Goal: Task Accomplishment & Management: Manage account settings

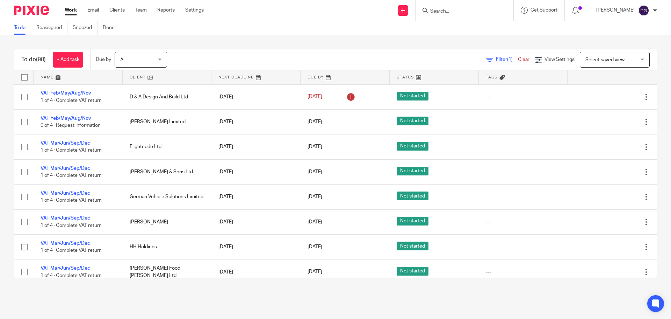
click at [88, 10] on link "Email" at bounding box center [93, 10] width 12 height 7
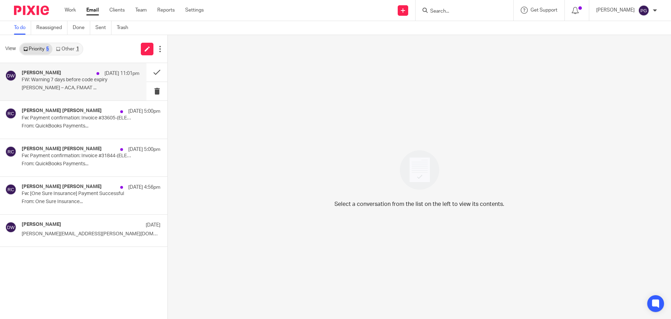
click at [77, 83] on p "FW: Warning 7 days before code expiry" at bounding box center [69, 80] width 94 height 6
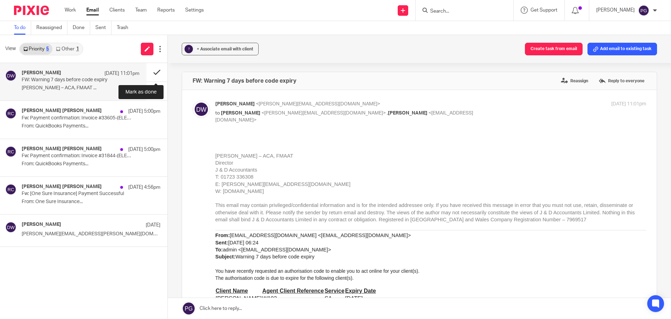
click at [161, 70] on button at bounding box center [156, 72] width 21 height 19
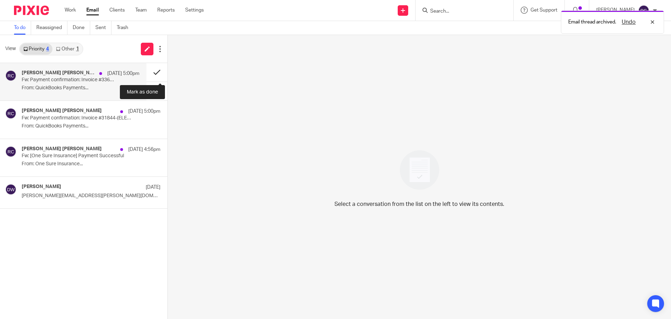
click at [158, 71] on button at bounding box center [156, 72] width 21 height 19
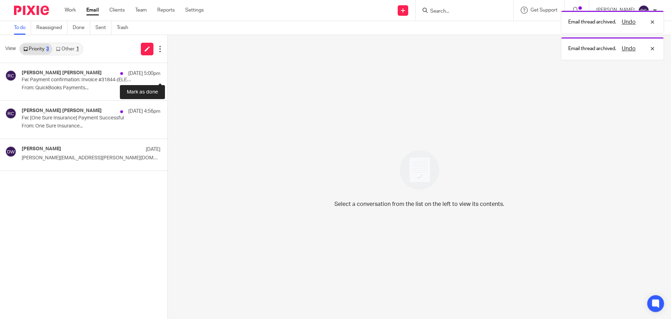
click at [167, 71] on button at bounding box center [170, 72] width 6 height 19
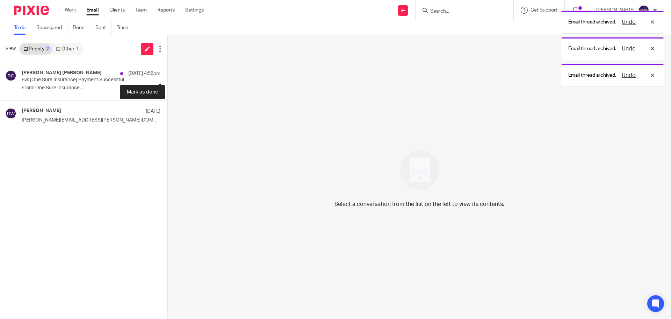
click at [167, 71] on button at bounding box center [170, 72] width 6 height 19
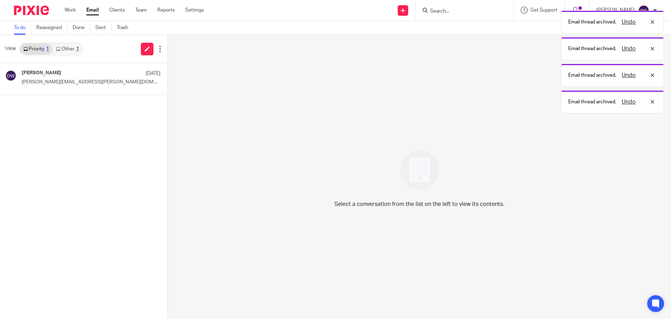
click at [67, 49] on link "Other 1" at bounding box center [67, 48] width 30 height 11
click at [43, 57] on div "View Priority 1 Other 1" at bounding box center [83, 49] width 167 height 28
click at [43, 54] on link "Priority 1" at bounding box center [36, 48] width 33 height 11
click at [49, 69] on div "Dominic Watkins 9 Oct Steve.grigg@allica.bank Dominic..." at bounding box center [73, 78] width 146 height 31
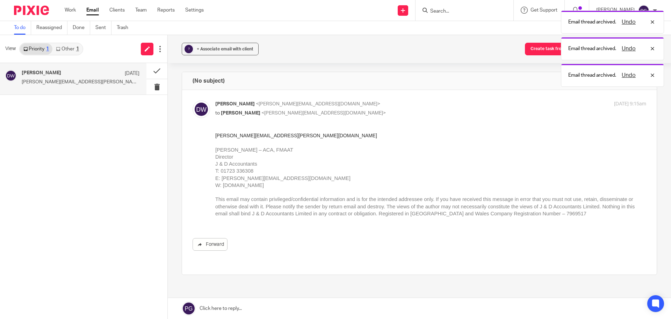
click at [76, 51] on div "1" at bounding box center [77, 49] width 3 height 5
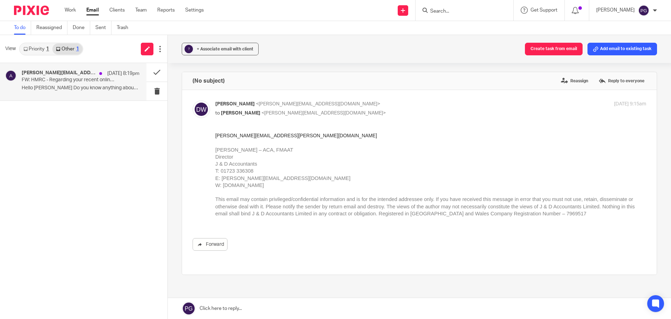
click at [66, 100] on div "andrew@saillink.co.uk 11 Oct 8:19pm FW: HMRC - Regarding your recent online com…" at bounding box center [73, 81] width 146 height 37
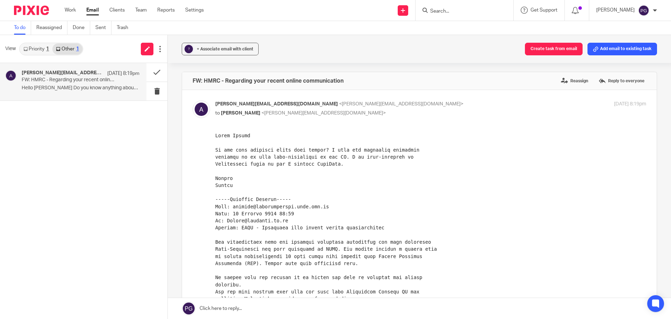
click at [444, 13] on input "Search" at bounding box center [461, 11] width 63 height 6
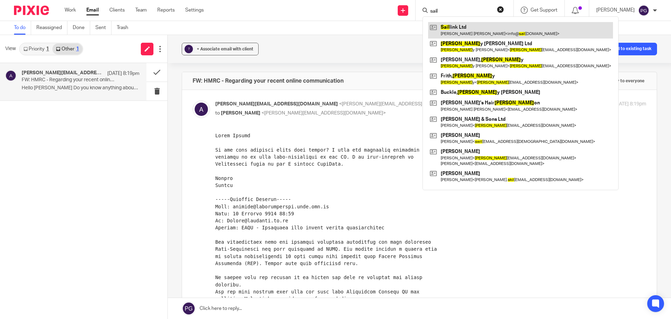
type input "sail"
click at [466, 27] on link at bounding box center [520, 30] width 185 height 16
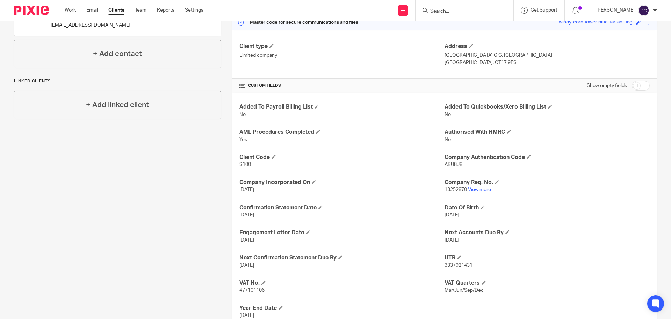
scroll to position [105, 0]
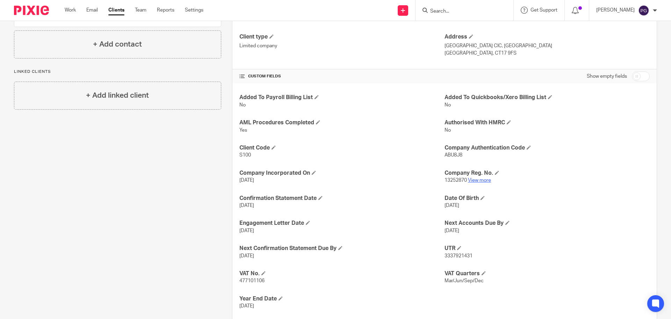
click at [478, 180] on link "View more" at bounding box center [479, 180] width 23 height 5
click at [455, 11] on input "Search" at bounding box center [461, 11] width 63 height 6
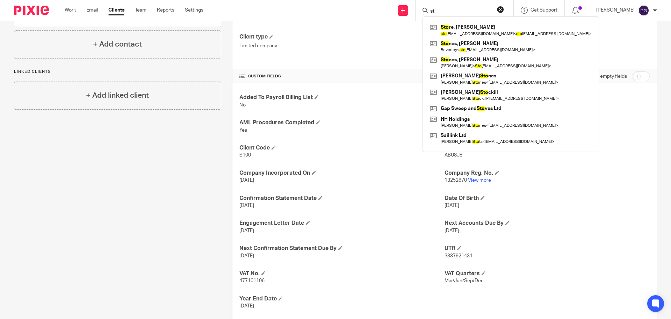
type input "s"
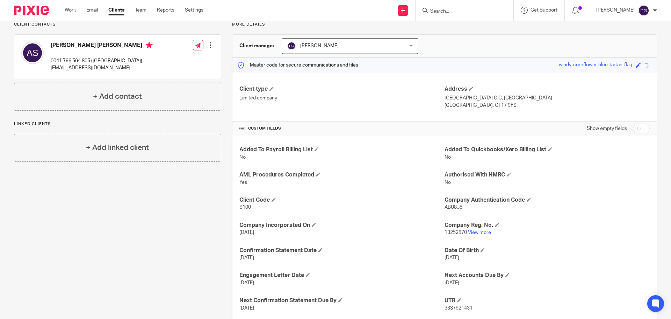
scroll to position [0, 0]
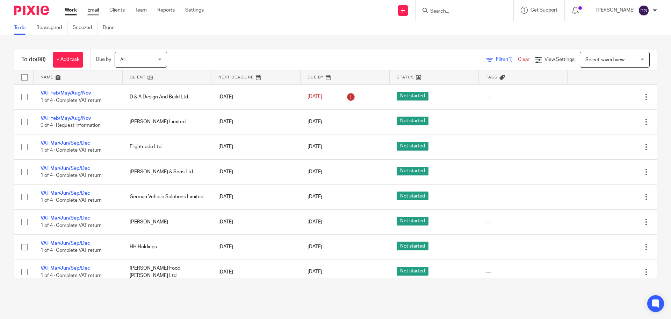
click at [94, 11] on link "Email" at bounding box center [93, 10] width 12 height 7
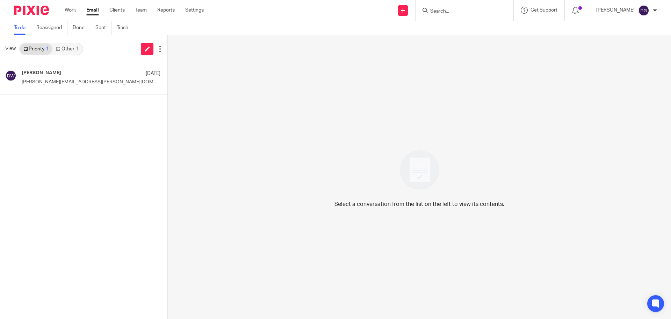
click at [76, 54] on link "Other 1" at bounding box center [67, 48] width 30 height 11
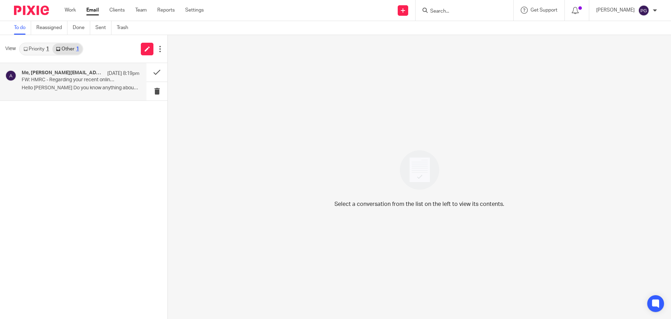
click at [72, 72] on h4 "Me, andrew@saillink.co.uk" at bounding box center [63, 73] width 82 height 6
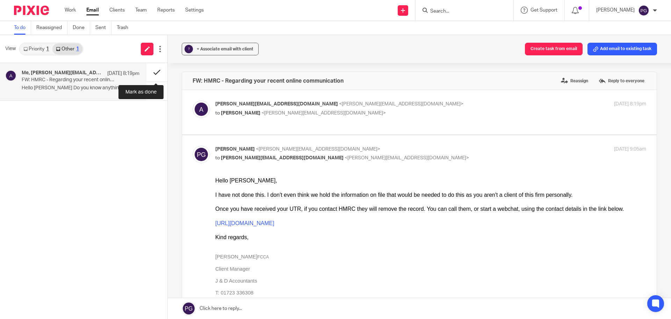
click at [151, 72] on button at bounding box center [156, 72] width 21 height 19
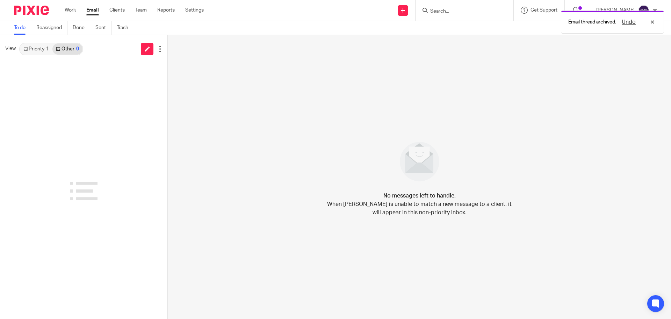
click at [41, 51] on link "Priority 1" at bounding box center [36, 48] width 33 height 11
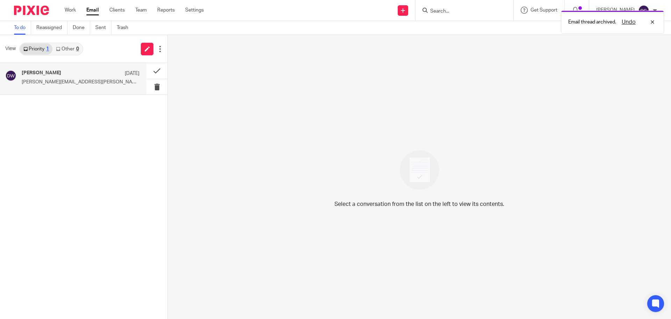
click at [53, 75] on h4 "[PERSON_NAME]" at bounding box center [42, 73] width 40 height 6
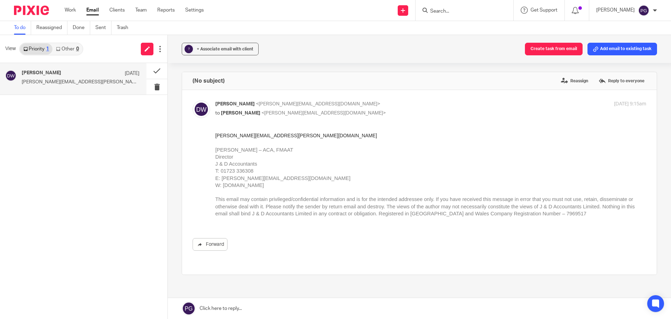
drag, startPoint x: 480, startPoint y: 5, endPoint x: 477, endPoint y: 7, distance: 4.0
click at [477, 7] on div at bounding box center [465, 10] width 98 height 21
click at [475, 9] on input "Search" at bounding box center [461, 11] width 63 height 6
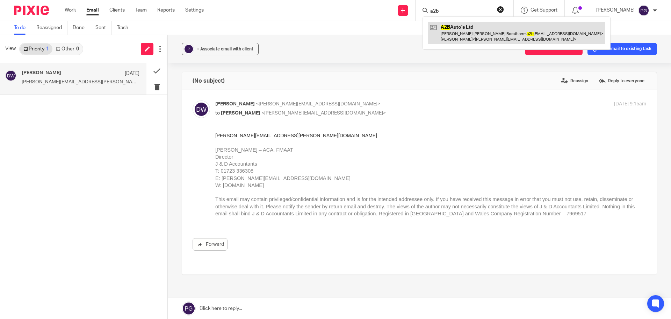
type input "a2b"
click at [471, 36] on link at bounding box center [516, 33] width 177 height 22
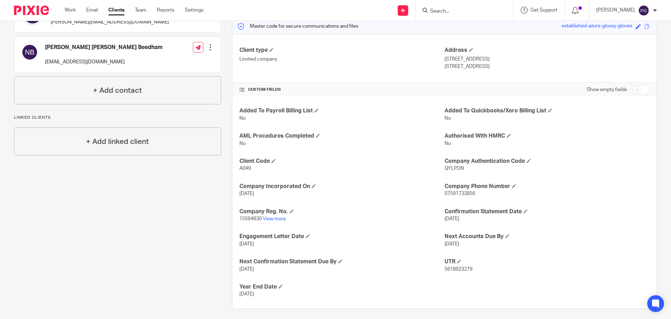
scroll to position [95, 0]
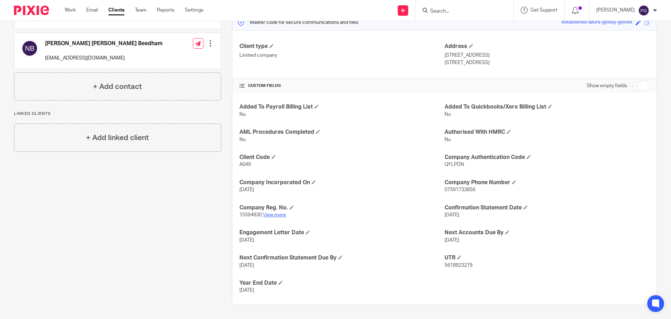
click at [278, 213] on link "View more" at bounding box center [274, 214] width 23 height 5
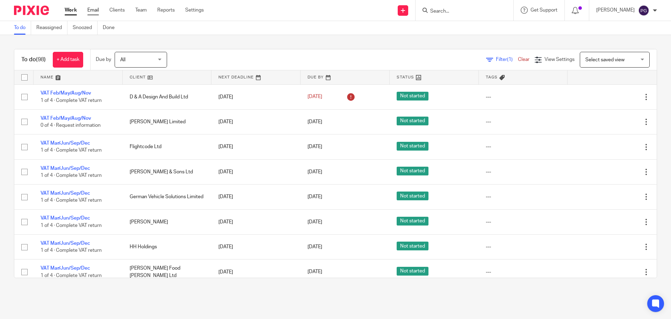
click at [91, 10] on link "Email" at bounding box center [93, 10] width 12 height 7
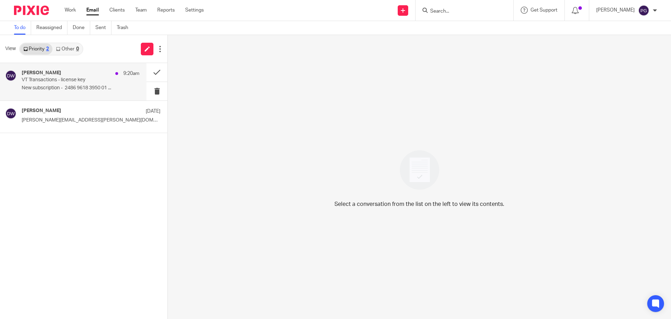
click at [64, 84] on div "[PERSON_NAME] 9:20am VT Transactions - license key New subscription - 2486 9618…" at bounding box center [81, 81] width 118 height 23
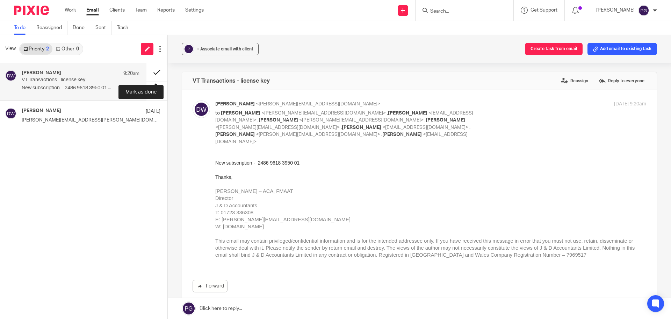
click at [149, 74] on button at bounding box center [156, 72] width 21 height 19
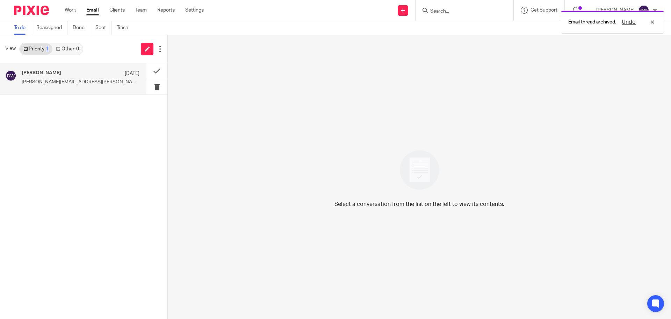
click at [60, 88] on div "[PERSON_NAME] [DATE] [PERSON_NAME][EMAIL_ADDRESS][PERSON_NAME][DOMAIN_NAME] [PE…" at bounding box center [73, 78] width 146 height 31
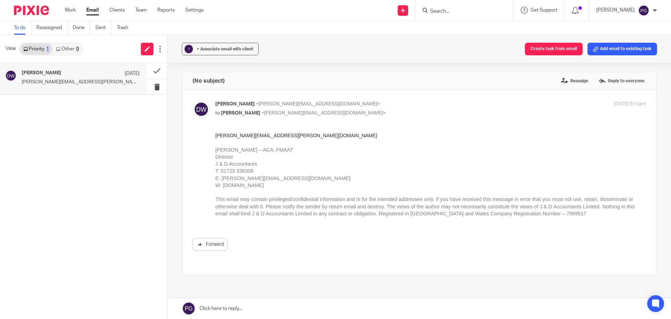
click at [69, 77] on div "[PERSON_NAME] [DATE] [PERSON_NAME][EMAIL_ADDRESS][PERSON_NAME][DOMAIN_NAME] [PE…" at bounding box center [81, 78] width 118 height 17
click at [72, 53] on link "Other 0" at bounding box center [67, 48] width 30 height 11
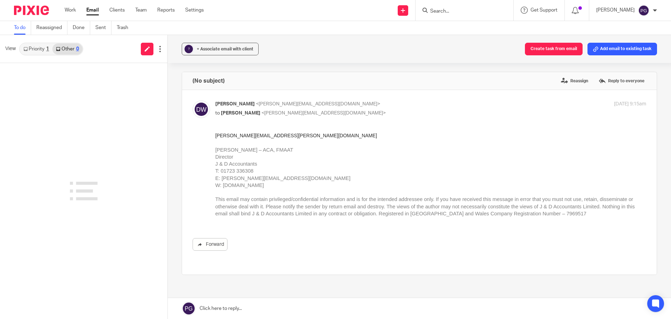
click at [136, 118] on div at bounding box center [83, 191] width 167 height 256
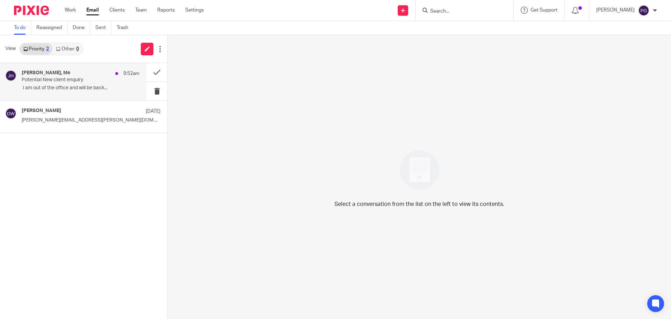
click at [90, 77] on div "[PERSON_NAME], Me 9:52am" at bounding box center [81, 73] width 118 height 7
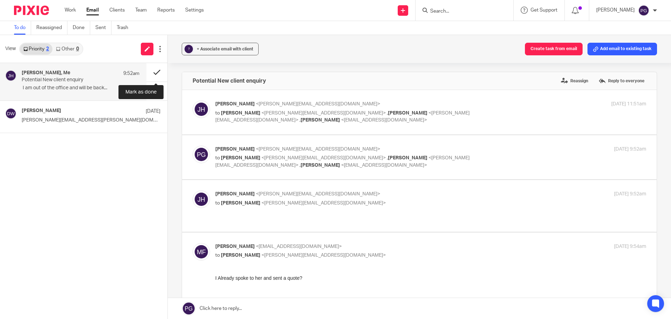
click at [153, 72] on button at bounding box center [156, 72] width 21 height 19
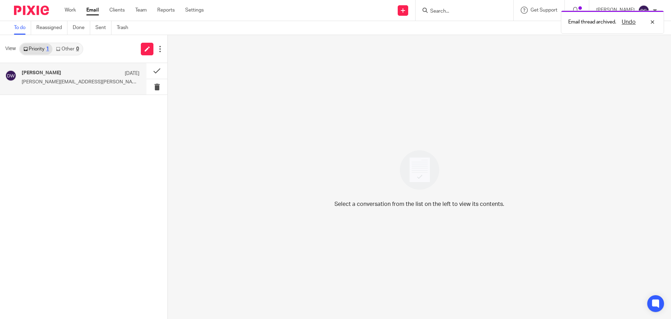
click at [56, 87] on div "[PERSON_NAME] [DATE] [PERSON_NAME][EMAIL_ADDRESS][PERSON_NAME][DOMAIN_NAME] [PE…" at bounding box center [81, 78] width 118 height 17
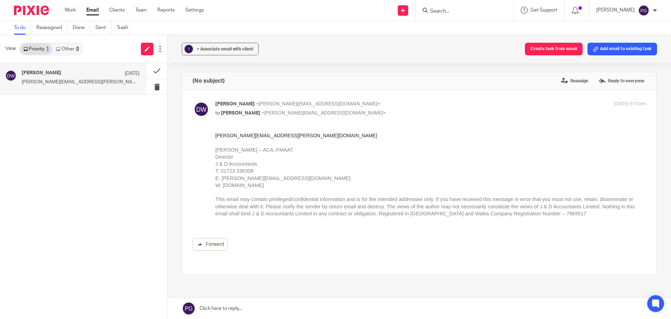
click at [82, 87] on div "[PERSON_NAME] [DATE] [PERSON_NAME][EMAIL_ADDRESS][PERSON_NAME][DOMAIN_NAME] [PE…" at bounding box center [81, 78] width 118 height 17
click at [245, 103] on span "Dominic Watkins" at bounding box center [235, 103] width 40 height 5
checkbox input "false"
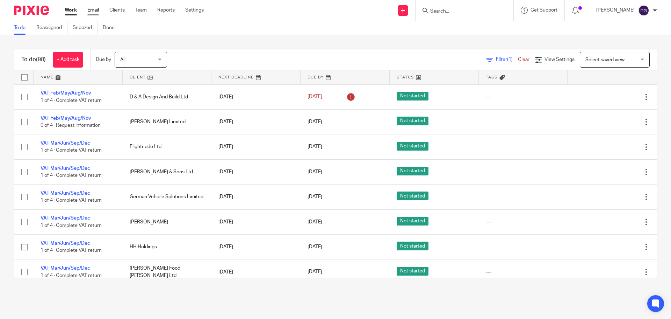
click at [98, 8] on link "Email" at bounding box center [93, 10] width 12 height 7
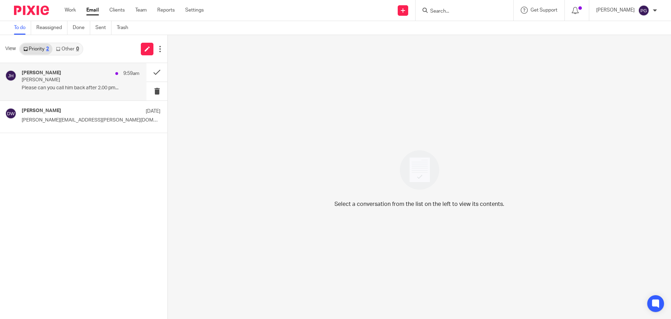
click at [64, 100] on div "[PERSON_NAME] 9:59am [PERSON_NAME] Please can you call him back after 2.00 pm..." at bounding box center [73, 81] width 146 height 37
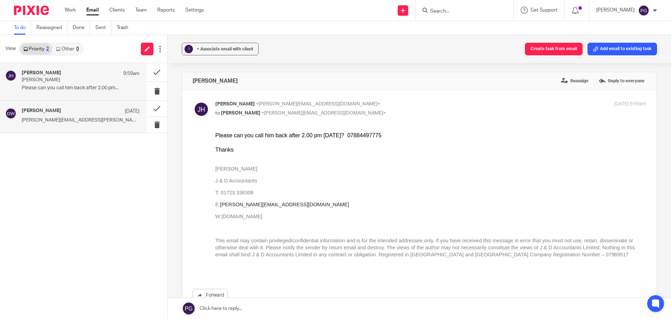
click at [35, 131] on div "[PERSON_NAME] [DATE] [PERSON_NAME][EMAIL_ADDRESS][PERSON_NAME][DOMAIN_NAME] [PE…" at bounding box center [73, 116] width 146 height 31
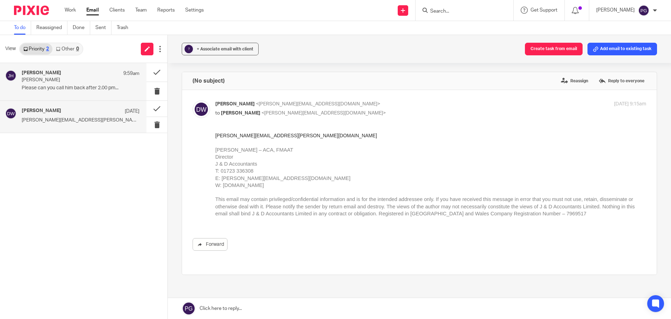
click at [66, 85] on p "Please can you call him back after 2.00 pm..." at bounding box center [81, 88] width 118 height 6
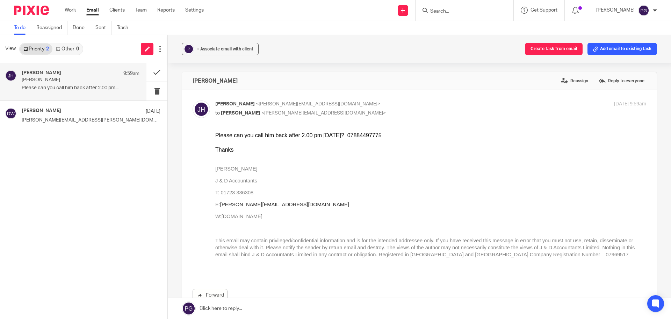
click at [67, 52] on link "Other 0" at bounding box center [67, 48] width 30 height 11
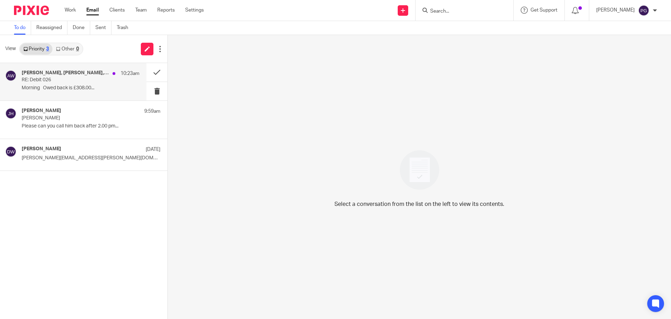
click at [49, 93] on div "[PERSON_NAME], [PERSON_NAME], Me, [PERSON_NAME] 10:23am RE: Debit 026 Morning O…" at bounding box center [73, 81] width 146 height 37
click at [155, 75] on button at bounding box center [156, 72] width 21 height 19
